Goal: Information Seeking & Learning: Learn about a topic

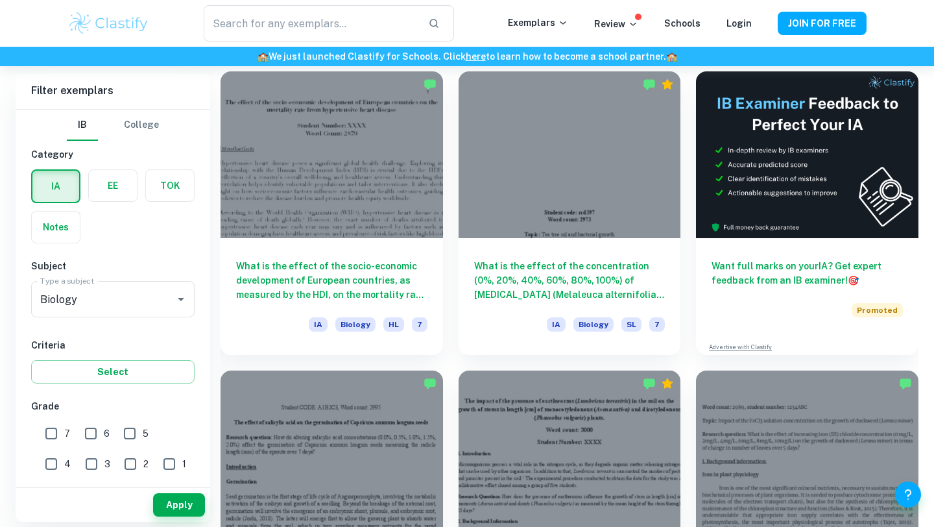
scroll to position [393, 0]
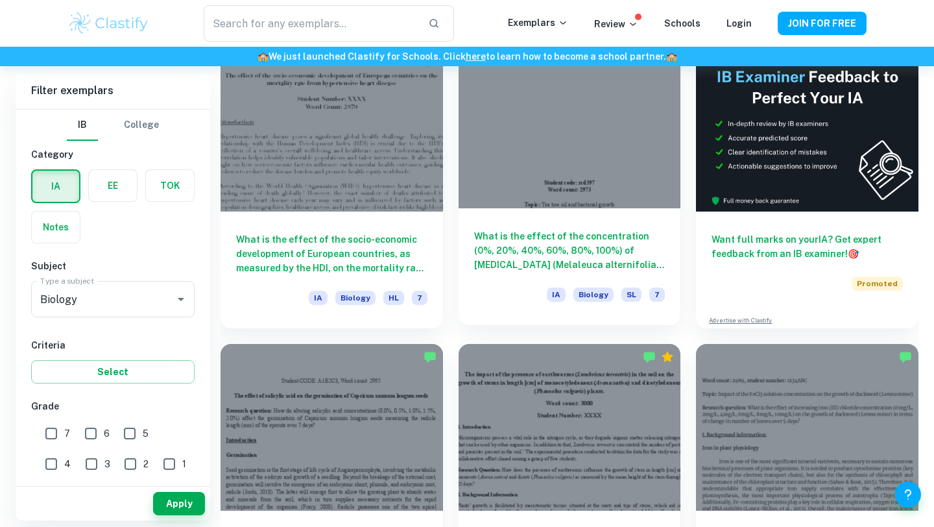
click at [515, 154] on div at bounding box center [570, 125] width 223 height 167
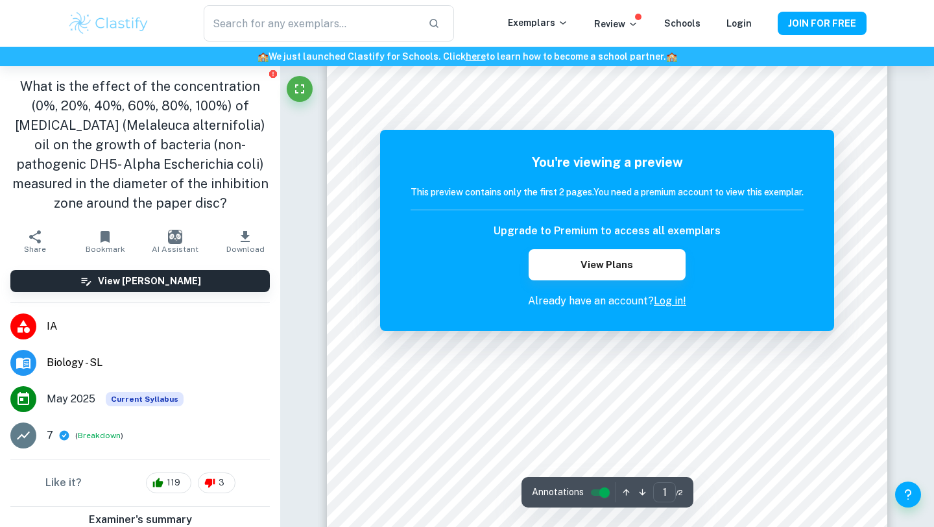
scroll to position [141, 0]
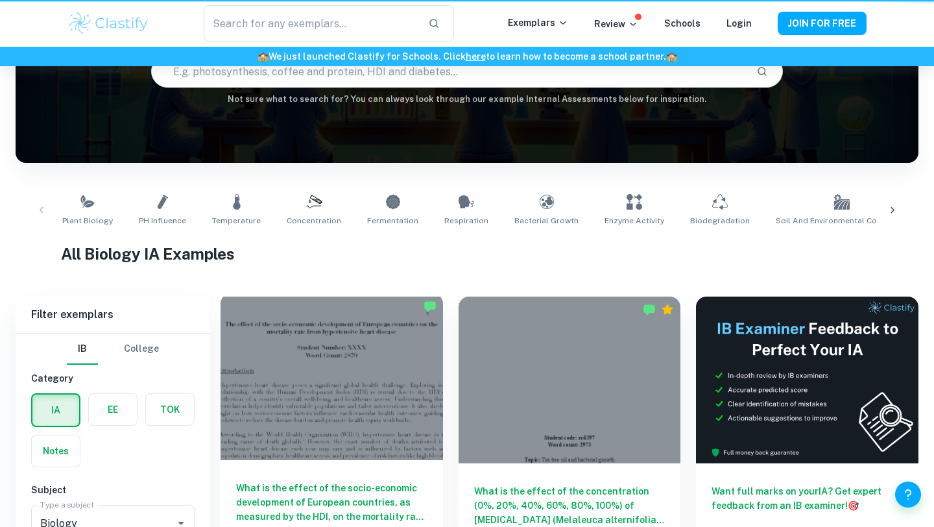
scroll to position [393, 0]
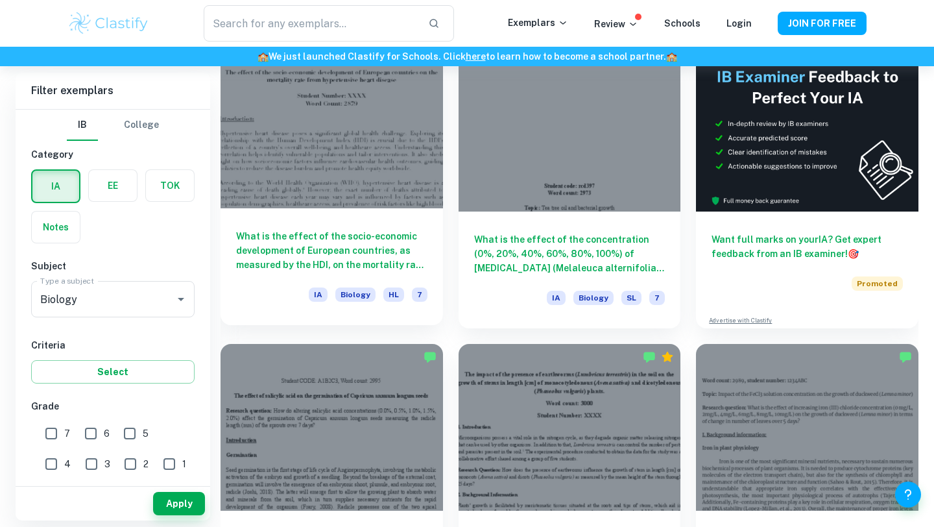
click at [319, 132] on div at bounding box center [332, 125] width 223 height 167
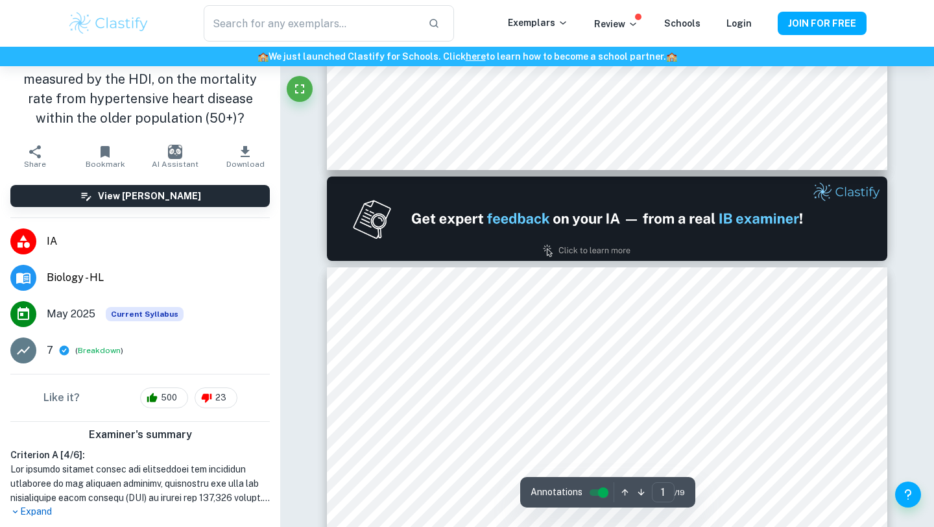
scroll to position [47, 0]
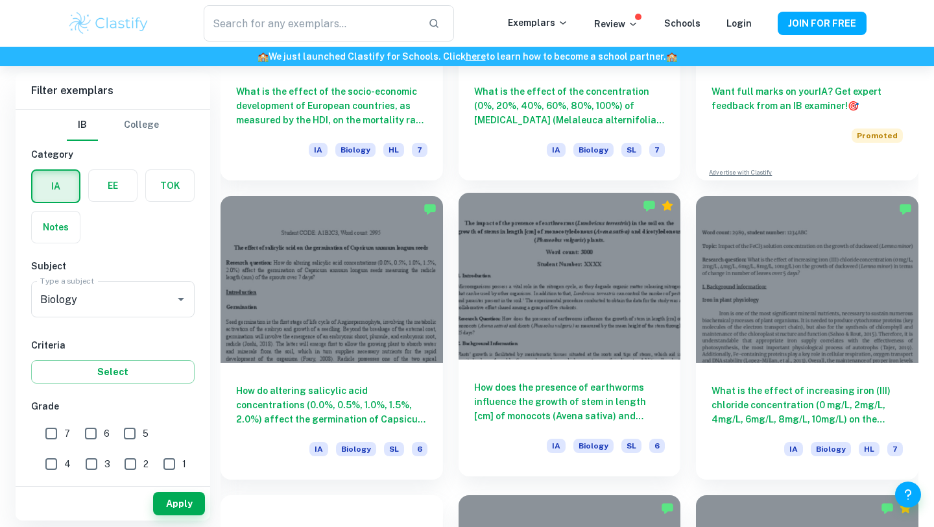
scroll to position [545, 0]
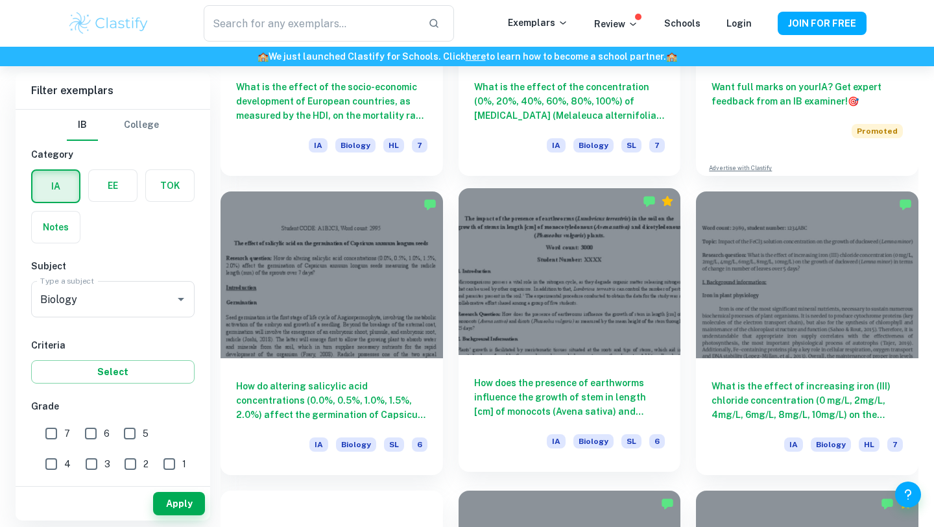
click at [512, 300] on div at bounding box center [570, 271] width 223 height 167
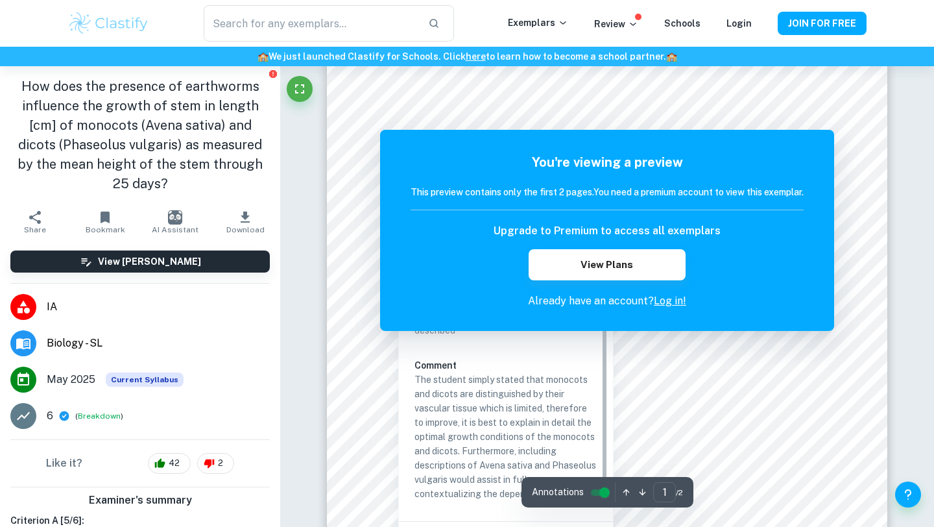
scroll to position [263, 0]
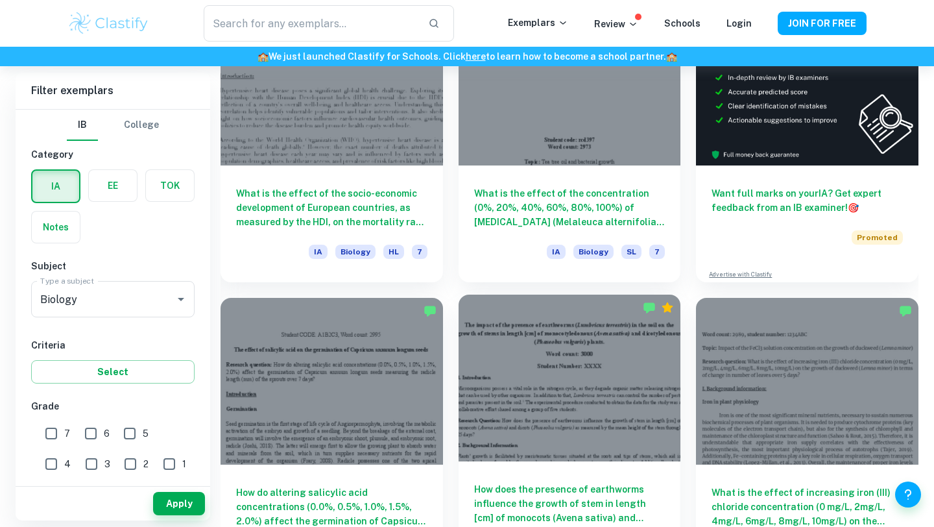
scroll to position [410, 0]
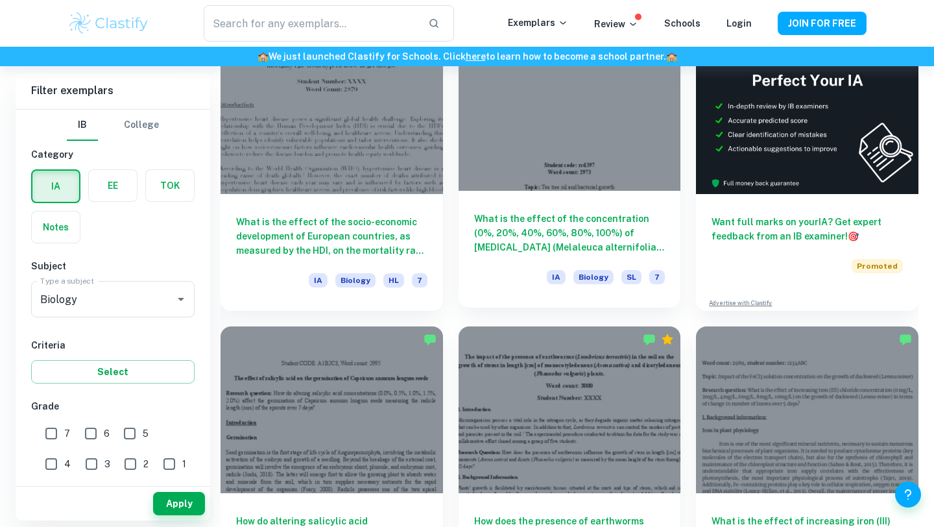
click at [514, 159] on div at bounding box center [570, 107] width 223 height 167
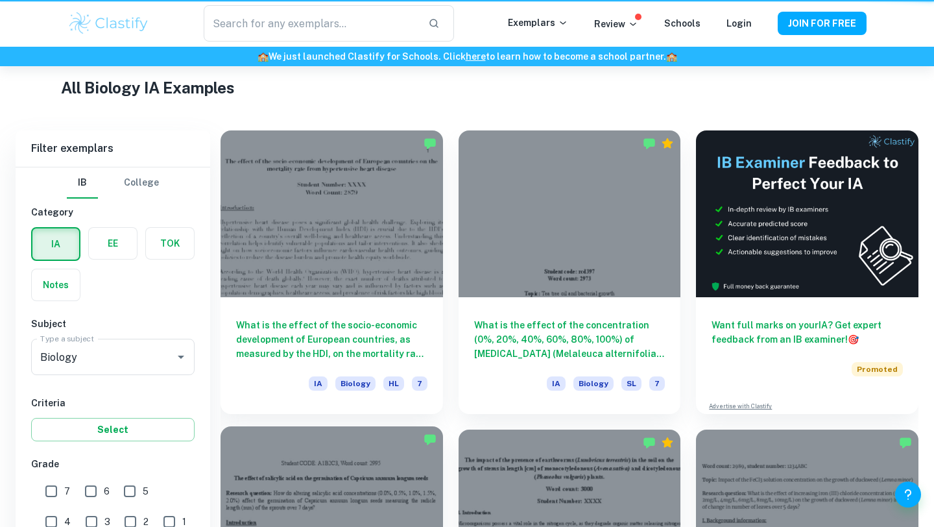
scroll to position [410, 0]
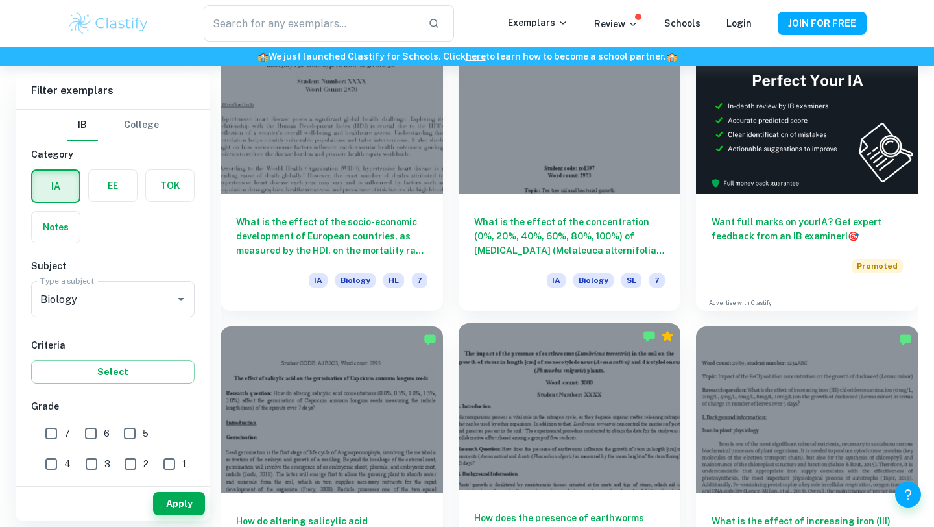
click at [490, 435] on div at bounding box center [570, 406] width 223 height 167
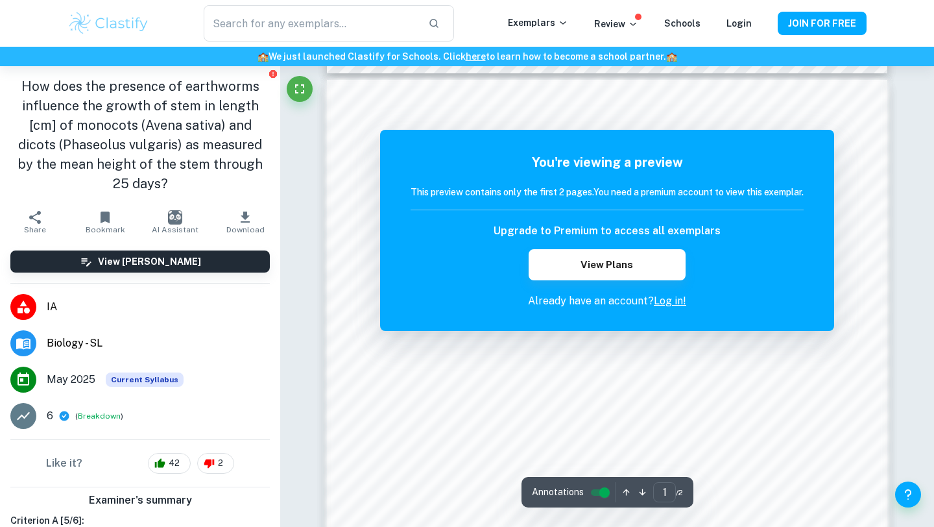
scroll to position [805, 0]
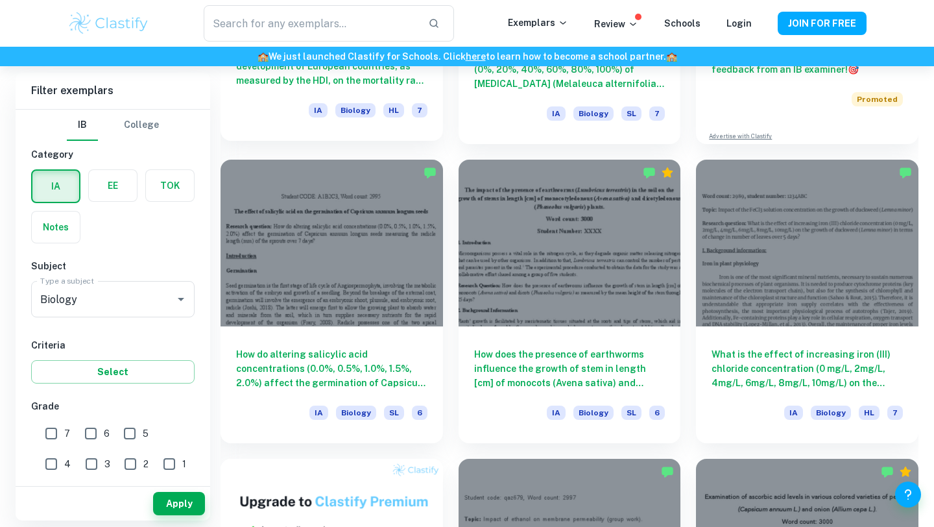
scroll to position [577, 0]
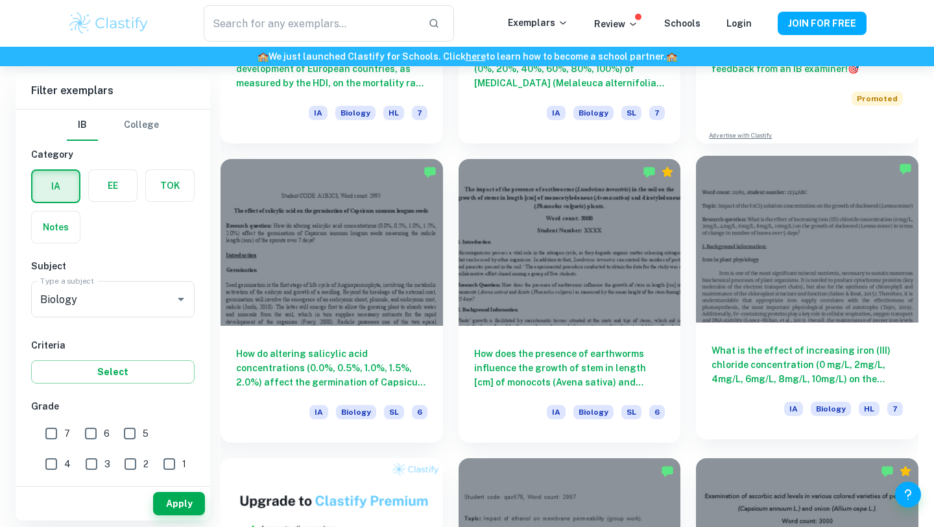
click at [833, 270] on div at bounding box center [807, 239] width 223 height 167
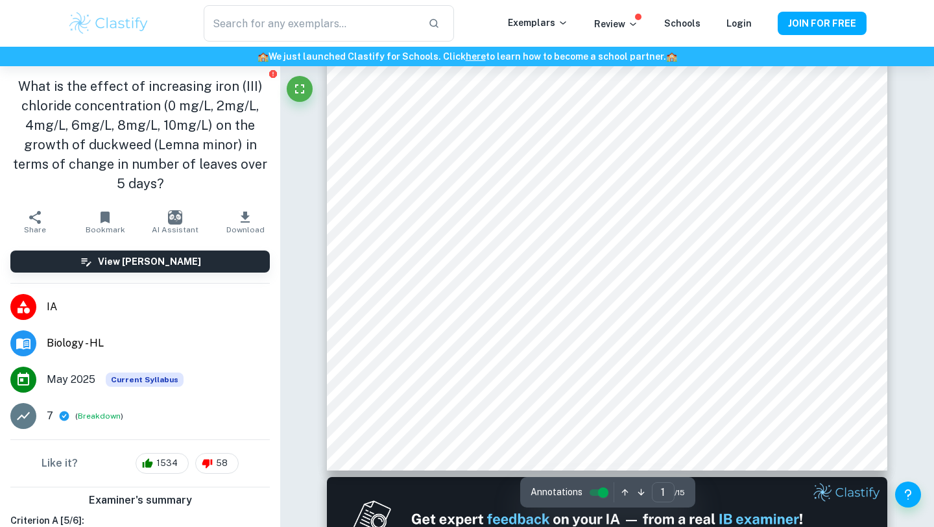
scroll to position [494, 0]
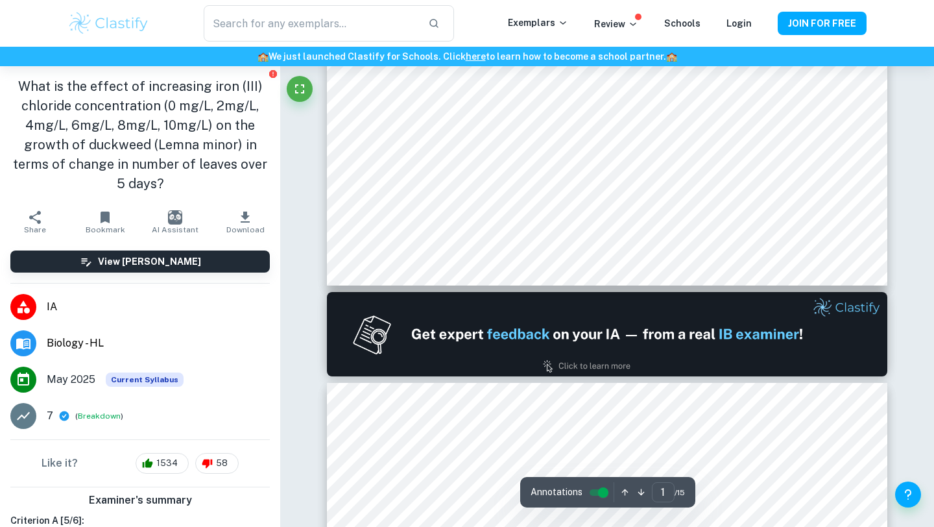
type input "2"
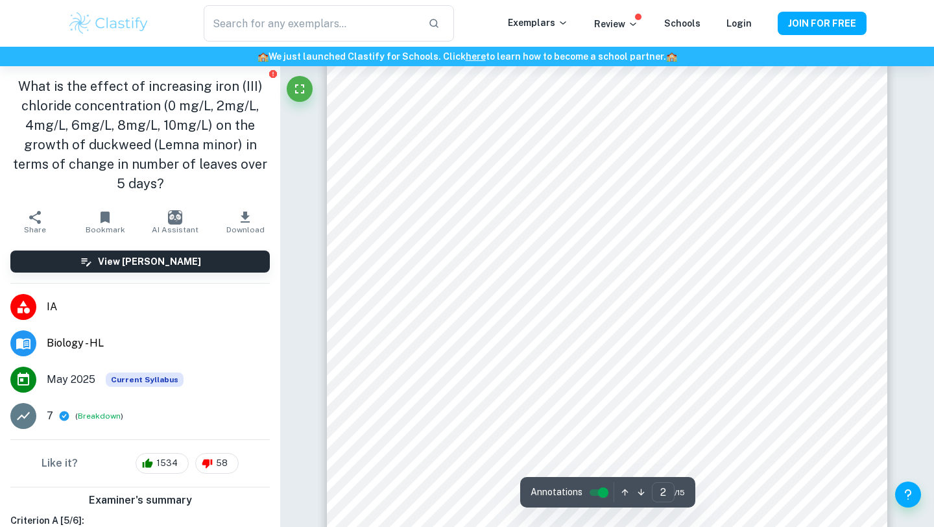
scroll to position [1105, 0]
